Goal: Check status: Check status

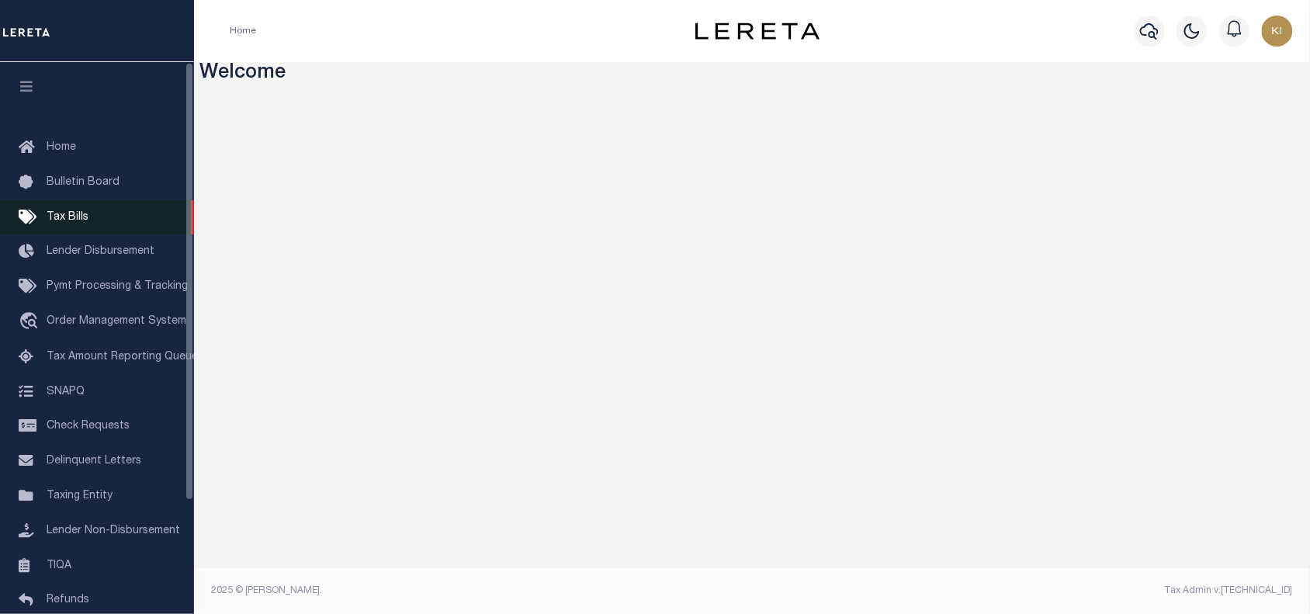
click at [64, 217] on span "Tax Bills" at bounding box center [68, 217] width 42 height 11
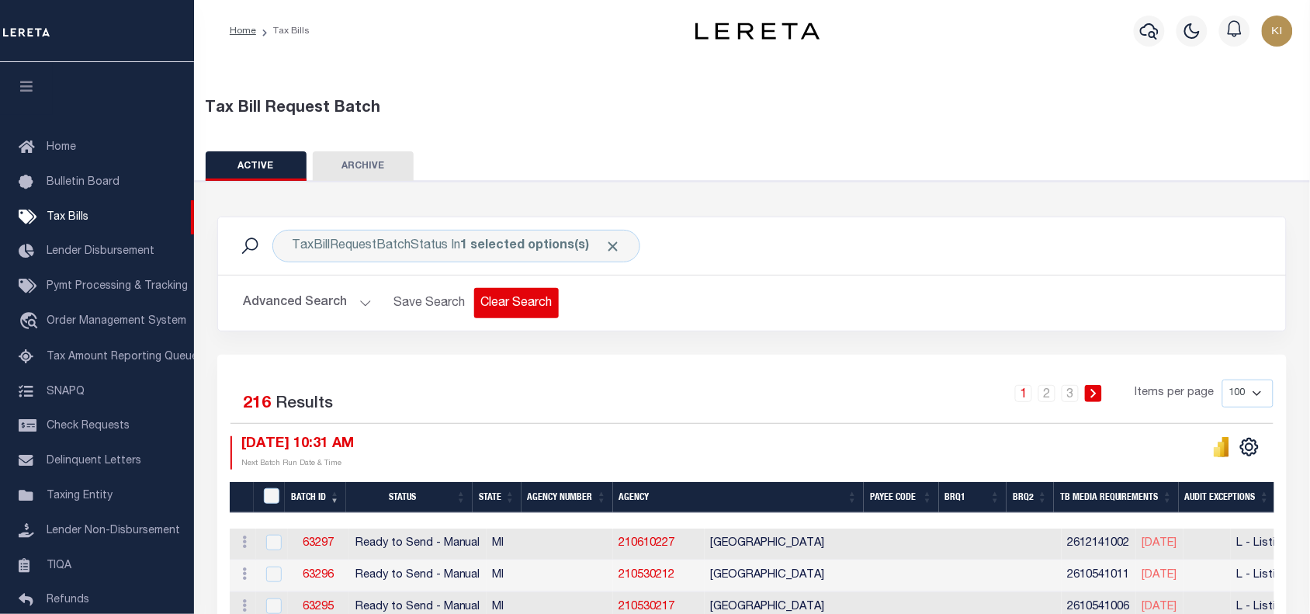
click at [521, 305] on button "Clear Search" at bounding box center [516, 303] width 85 height 30
click at [767, 415] on div "1 2 3 Items per page 100 200 500 1000" at bounding box center [885, 400] width 777 height 40
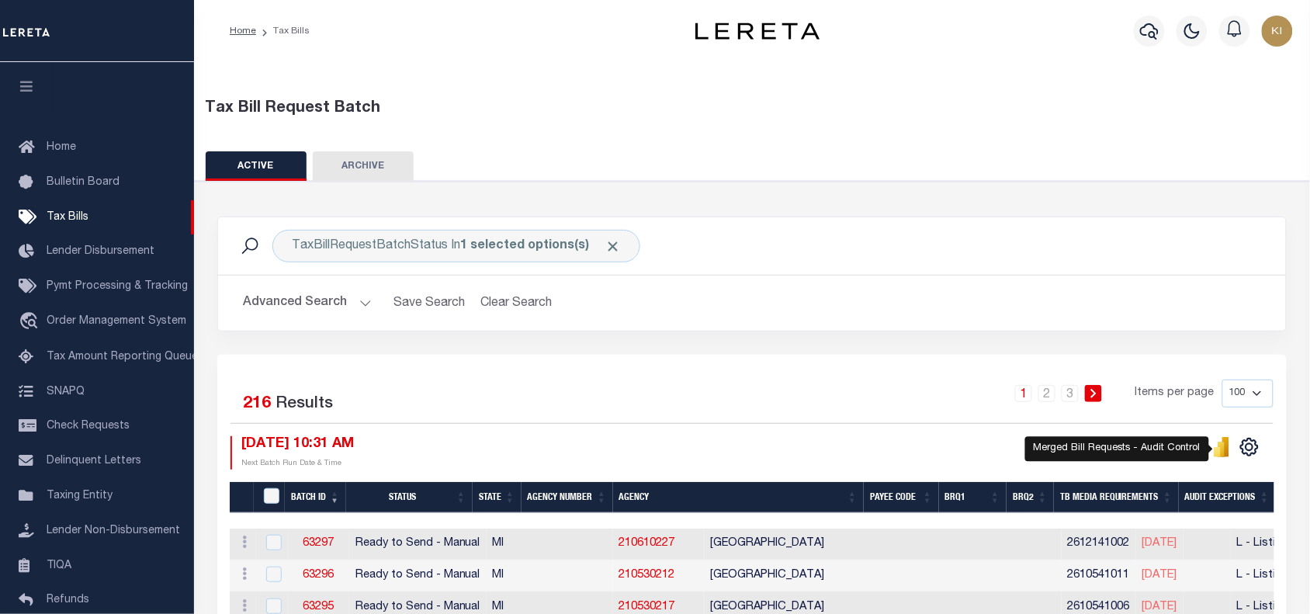
click at [1218, 451] on icon "" at bounding box center [1217, 452] width 7 height 10
click at [1223, 450] on icon "" at bounding box center [1221, 449] width 7 height 15
click at [811, 334] on div "TaxBillRequestBatchStatus In 1 selected options(s) Search Advanced Search Save …" at bounding box center [752, 286] width 1093 height 138
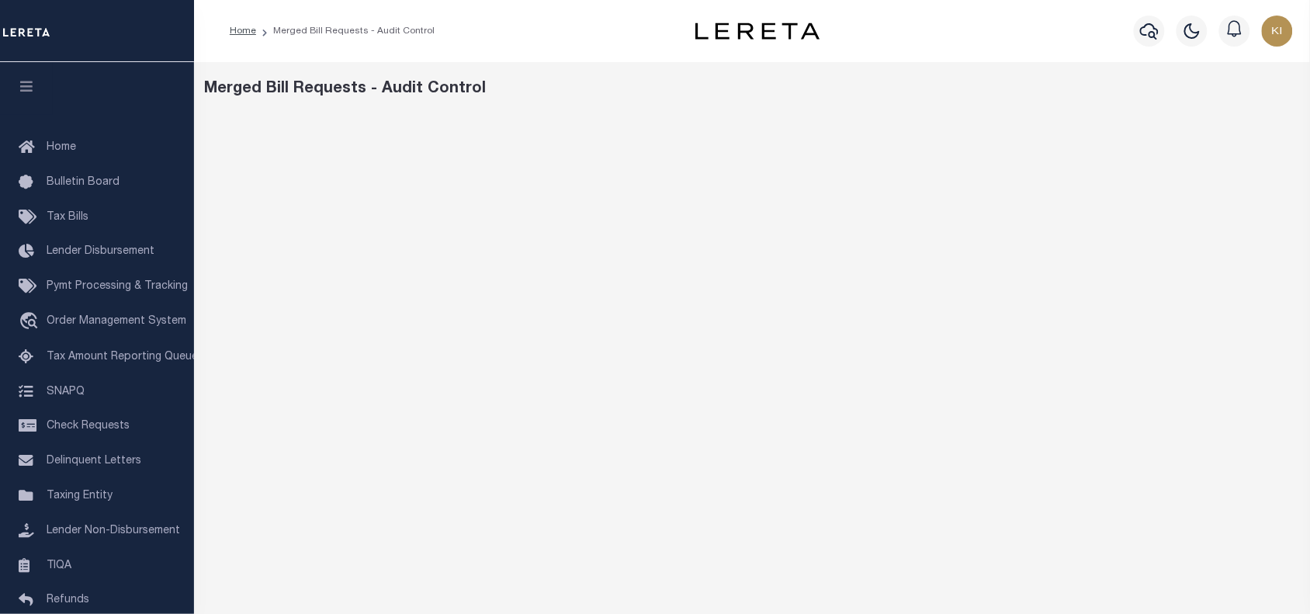
scroll to position [125, 0]
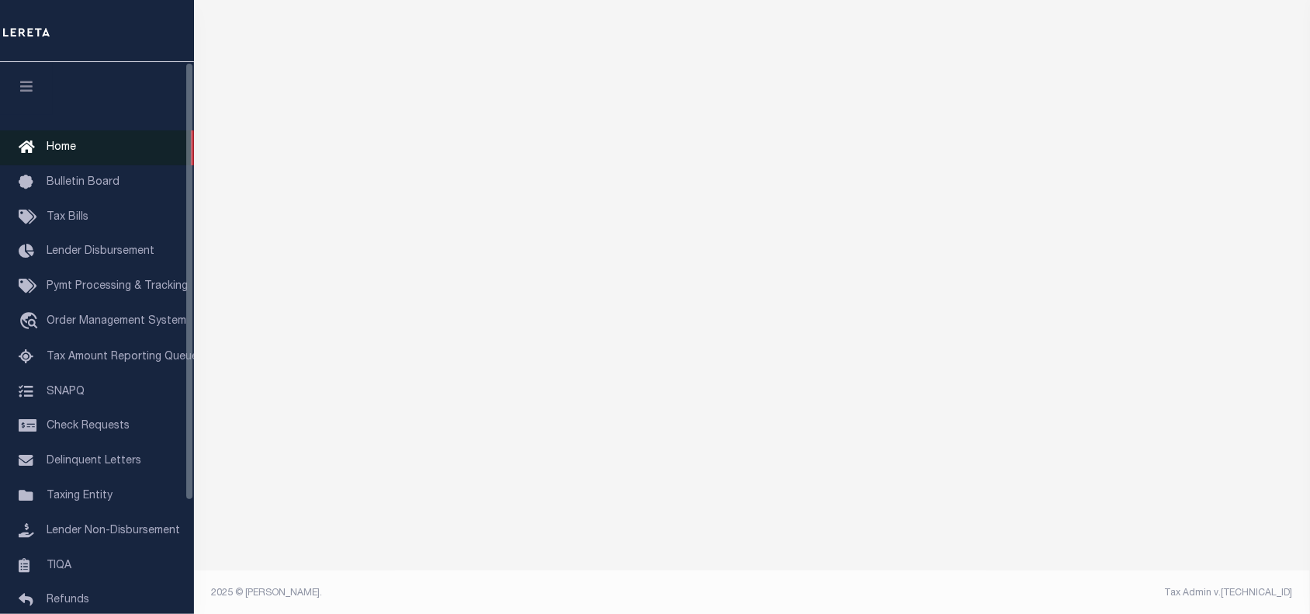
click at [62, 147] on span "Home" at bounding box center [61, 147] width 29 height 11
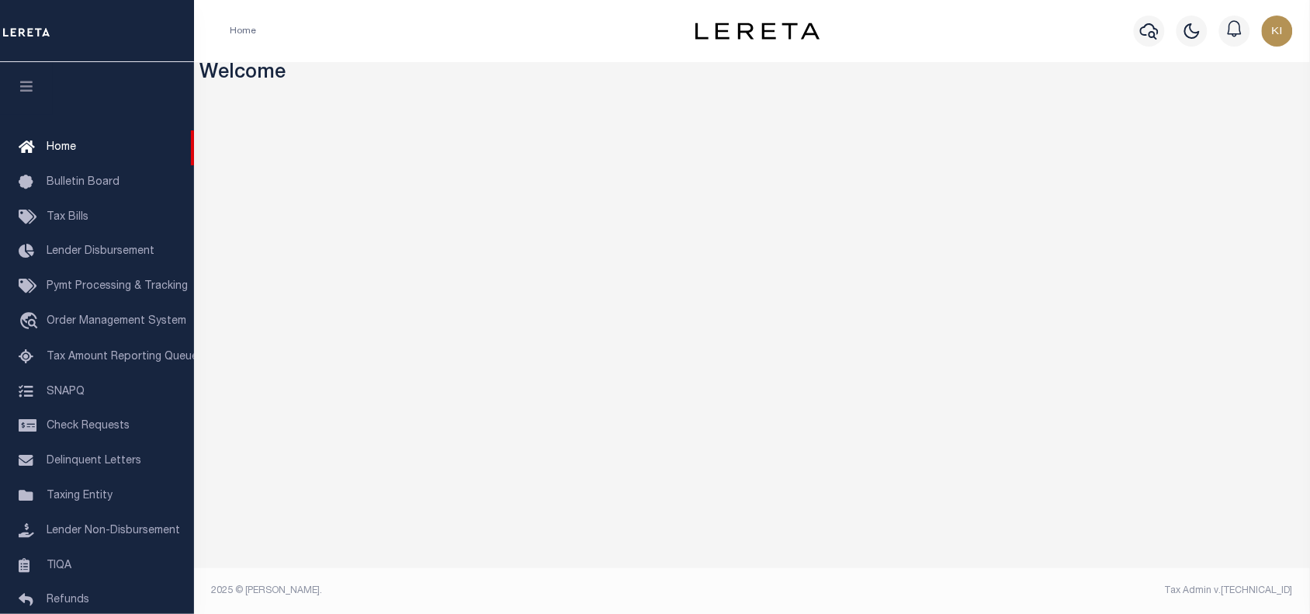
scroll to position [1, 0]
